Goal: Transaction & Acquisition: Purchase product/service

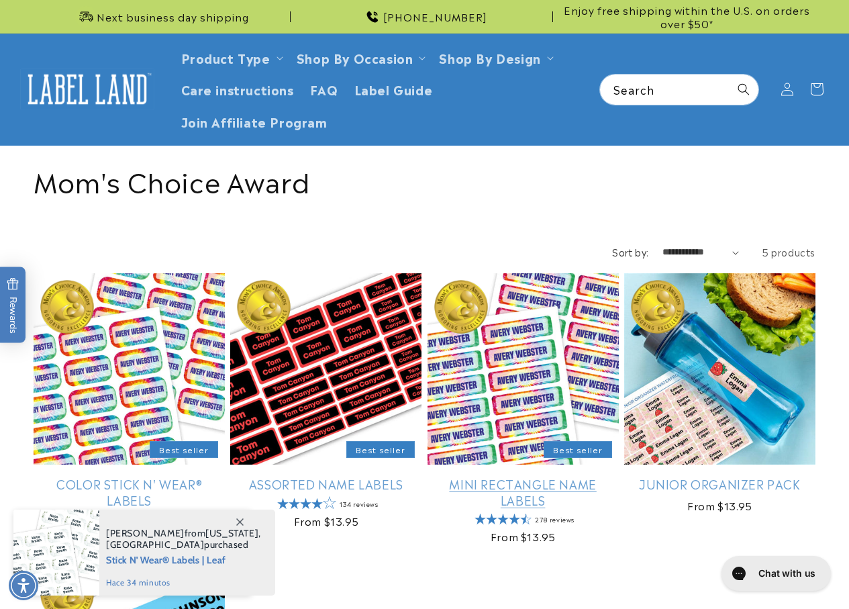
click at [523, 476] on link "Mini Rectangle Name Labels" at bounding box center [523, 492] width 191 height 32
